Goal: Task Accomplishment & Management: Manage account settings

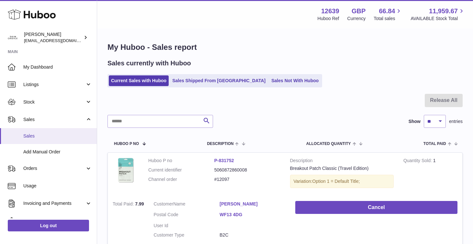
click at [48, 131] on link "Sales" at bounding box center [48, 136] width 97 height 16
click at [48, 134] on span "Sales" at bounding box center [57, 136] width 69 height 6
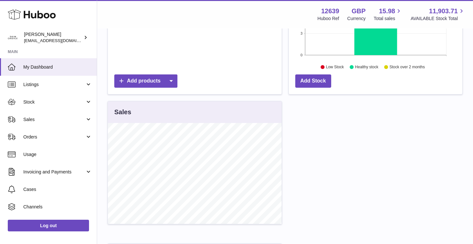
scroll to position [172, 0]
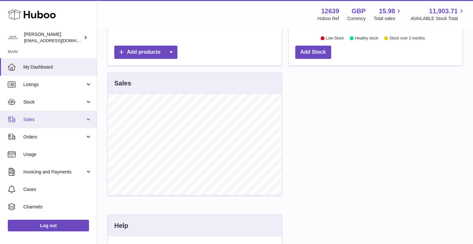
click at [62, 120] on span "Sales" at bounding box center [54, 120] width 62 height 6
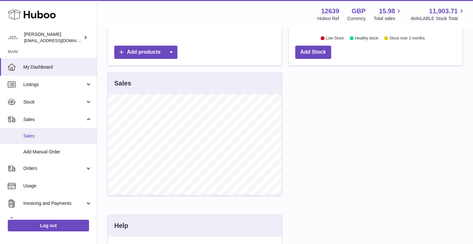
click at [62, 134] on span "Sales" at bounding box center [57, 136] width 69 height 6
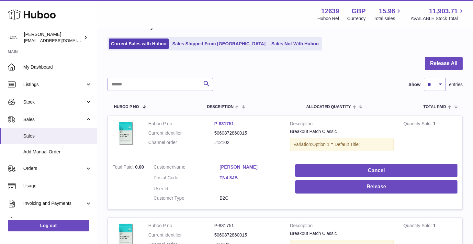
scroll to position [40, 0]
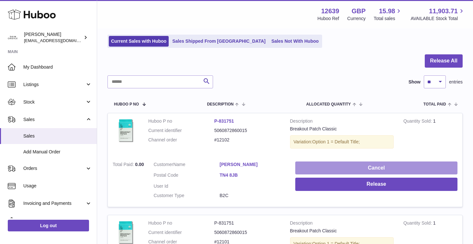
click at [343, 166] on button "Cancel" at bounding box center [376, 168] width 162 height 13
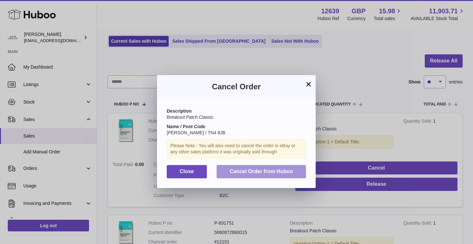
click at [285, 170] on span "Cancel Order from Huboo" at bounding box center [261, 172] width 63 height 6
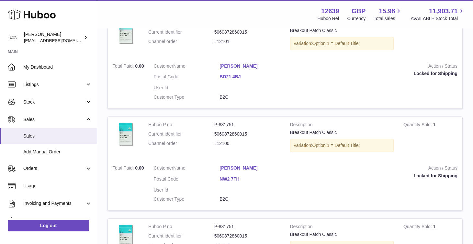
scroll to position [144, 0]
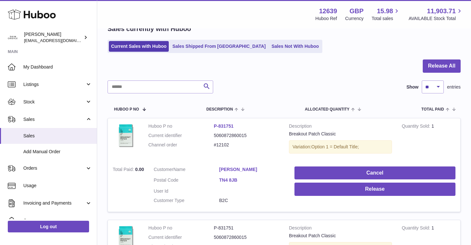
scroll to position [46, 0]
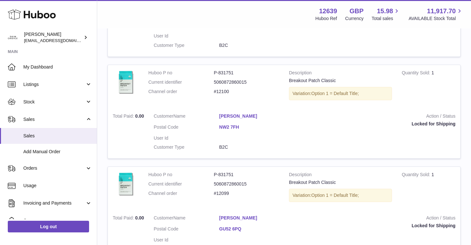
scroll to position [191, 0]
